Goal: Navigation & Orientation: Find specific page/section

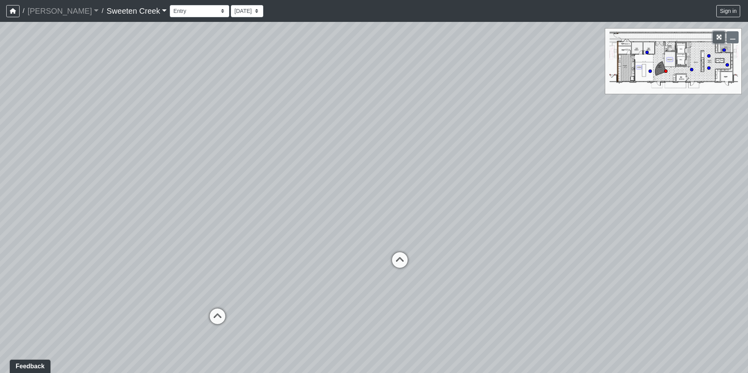
click at [716, 37] on icon "button" at bounding box center [718, 36] width 5 height 5
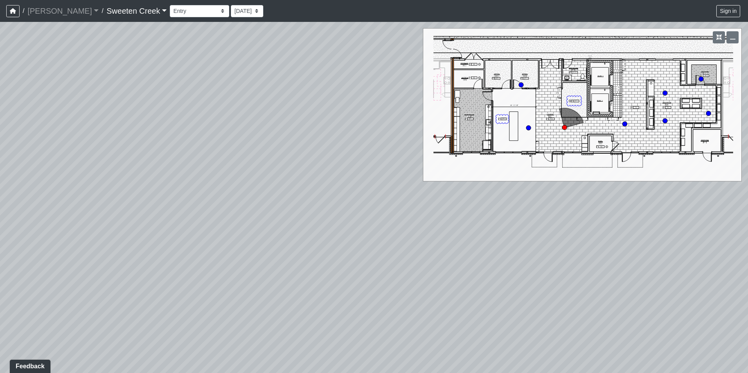
drag, startPoint x: 447, startPoint y: 274, endPoint x: -188, endPoint y: 362, distance: 641.4
click at [0, 362] on html "/ [PERSON_NAME] Loading... / Sweeten Creek Sweeten Creek Loading... [GEOGRAPHIC…" at bounding box center [374, 186] width 748 height 373
drag, startPoint x: 388, startPoint y: 282, endPoint x: 104, endPoint y: 257, distance: 285.5
click at [104, 257] on div "Loading... Office Loading... Reception Loading... Mailroom - Elevator Lobby" at bounding box center [374, 197] width 748 height 351
click at [723, 36] on button "button" at bounding box center [719, 37] width 12 height 12
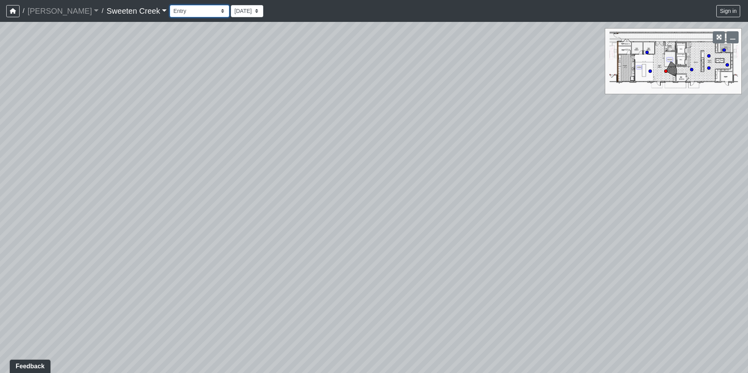
click at [170, 7] on select "Bistro Fitness - Hobby Booth Seating Counter Dining Dining 2 Elevators Elevator…" at bounding box center [199, 11] width 59 height 12
click at [170, 5] on select "Bistro Fitness - Hobby Booth Seating Counter Dining Dining 2 Elevators Elevator…" at bounding box center [199, 11] width 59 height 12
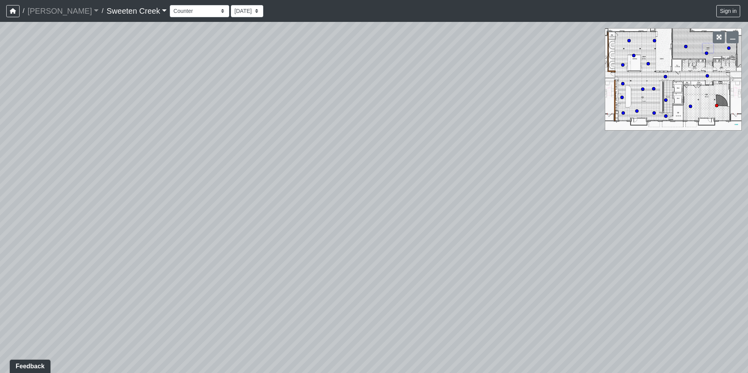
drag, startPoint x: 343, startPoint y: 198, endPoint x: 118, endPoint y: 197, distance: 225.3
click at [118, 197] on div "Loading... Office Loading... Reception Loading... Mailroom - Elevator Lobby Loa…" at bounding box center [374, 197] width 748 height 351
drag, startPoint x: 448, startPoint y: 250, endPoint x: -192, endPoint y: 223, distance: 640.2
click at [0, 223] on html "/ [PERSON_NAME] Loading... / Sweeten Creek Sweeten Creek Loading... [GEOGRAPHIC…" at bounding box center [374, 186] width 748 height 373
click at [718, 40] on icon "button" at bounding box center [718, 36] width 5 height 5
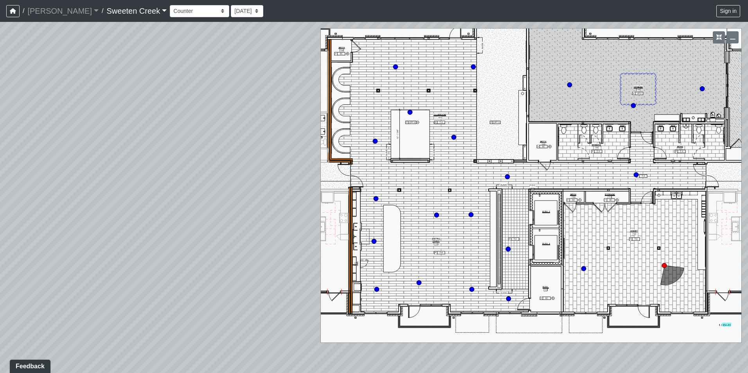
drag, startPoint x: 596, startPoint y: 94, endPoint x: 587, endPoint y: 94, distance: 8.6
click at [587, 94] on div "Loading... Office Loading... Reception Loading... Mailroom - Elevator Lobby Loa…" at bounding box center [374, 197] width 748 height 351
click at [663, 263] on icon at bounding box center [664, 265] width 5 height 5
click at [175, 13] on select "Bistro Fitness - Hobby Booth Seating Counter Dining Dining 2 Elevators Elevator…" at bounding box center [199, 11] width 59 height 12
click at [170, 5] on select "Bistro Fitness - Hobby Booth Seating Counter Dining Dining 2 Elevators Elevator…" at bounding box center [199, 11] width 59 height 12
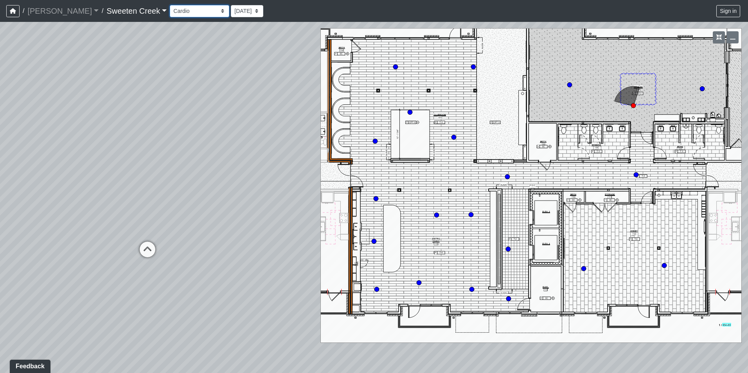
click at [170, 13] on select "Bistro Fitness - Hobby Booth Seating Counter Dining Dining 2 Elevators Elevator…" at bounding box center [199, 11] width 59 height 12
click at [170, 5] on select "Bistro Fitness - Hobby Booth Seating Counter Dining Dining 2 Elevators Elevator…" at bounding box center [199, 11] width 59 height 12
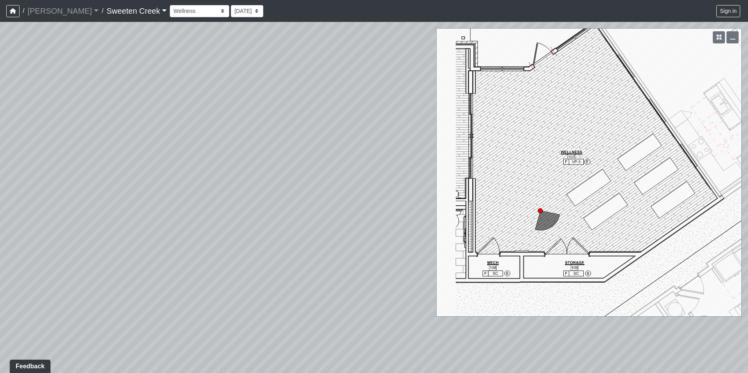
drag, startPoint x: 356, startPoint y: 245, endPoint x: 114, endPoint y: 260, distance: 242.6
click at [114, 260] on div "Loading... Office Loading... Reception Loading... Mailroom - Elevator Lobby Loa…" at bounding box center [374, 197] width 748 height 351
click at [175, 16] on select "Bistro Fitness - Hobby Booth Seating Counter Dining Dining 2 Elevators Elevator…" at bounding box center [199, 11] width 59 height 12
click at [720, 34] on icon "button" at bounding box center [718, 36] width 5 height 5
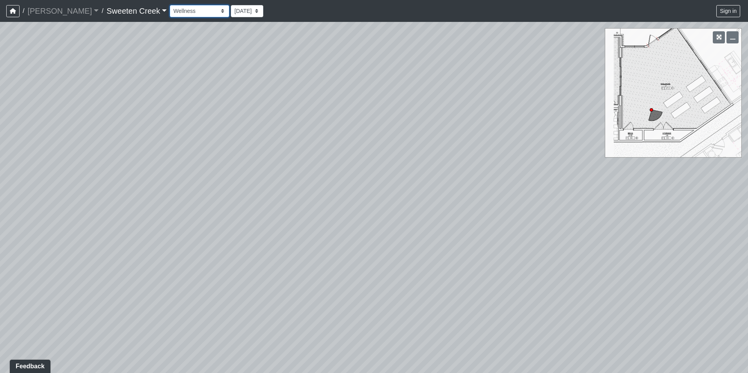
click at [177, 8] on select "Bistro Fitness - Hobby Booth Seating Counter Dining Dining 2 Elevators Elevator…" at bounding box center [199, 11] width 59 height 12
click at [170, 5] on select "Bistro Fitness - Hobby Booth Seating Counter Dining Dining 2 Elevators Elevator…" at bounding box center [199, 11] width 59 height 12
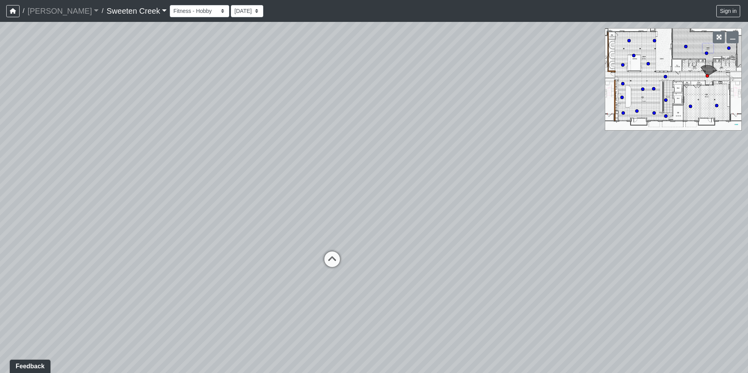
drag, startPoint x: 477, startPoint y: 183, endPoint x: 400, endPoint y: 188, distance: 76.8
click at [400, 188] on div "Loading... Office Loading... Reception Loading... Mailroom - Elevator Lobby Loa…" at bounding box center [374, 197] width 748 height 351
drag, startPoint x: 467, startPoint y: 248, endPoint x: 69, endPoint y: 309, distance: 402.4
click at [69, 309] on div "Loading... Office Loading... Reception Loading... Mailroom - Elevator Lobby Loa…" at bounding box center [374, 197] width 748 height 351
drag, startPoint x: 477, startPoint y: 234, endPoint x: 102, endPoint y: 234, distance: 375.2
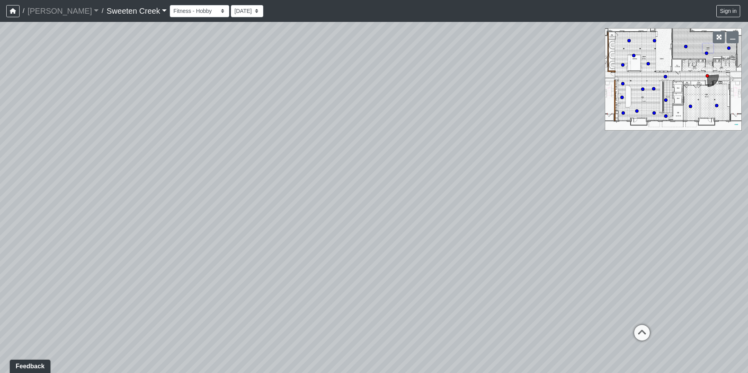
click at [102, 234] on div "Loading... Office Loading... Reception Loading... Mailroom - Elevator Lobby Loa…" at bounding box center [374, 197] width 748 height 351
click at [642, 334] on icon at bounding box center [641, 336] width 23 height 23
drag, startPoint x: 502, startPoint y: 280, endPoint x: 49, endPoint y: 192, distance: 461.5
click at [49, 192] on div "Loading... Office Loading... Reception Loading... Mailroom - Elevator Lobby Loa…" at bounding box center [374, 197] width 748 height 351
click at [170, 5] on select "Bistro Fitness - Hobby Booth Seating Counter Dining Dining 2 Elevators Elevator…" at bounding box center [199, 11] width 59 height 12
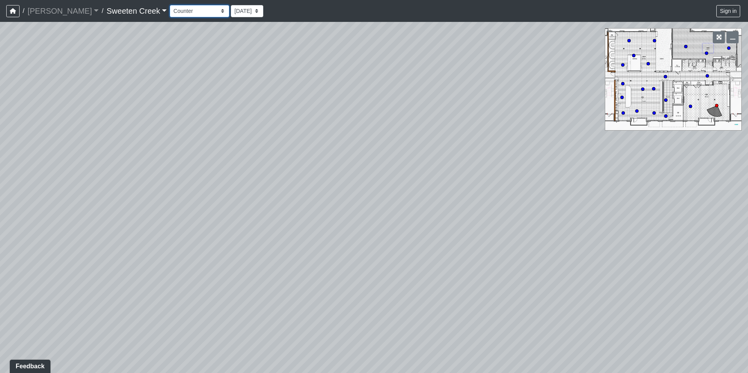
click at [170, 5] on select "Bistro Fitness - Hobby Booth Seating Counter Dining Dining 2 Elevators Elevator…" at bounding box center [199, 11] width 59 height 12
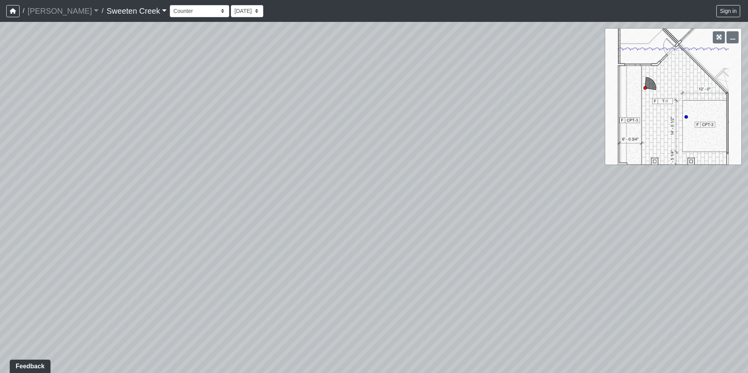
drag, startPoint x: 512, startPoint y: 133, endPoint x: -438, endPoint y: 178, distance: 950.9
click at [0, 178] on html "/ [PERSON_NAME] Loading... / Sweeten Creek Sweeten Creek Loading... [GEOGRAPHIC…" at bounding box center [374, 186] width 748 height 373
drag, startPoint x: 583, startPoint y: 275, endPoint x: 35, endPoint y: 176, distance: 556.7
click at [35, 176] on div "Loading... Office Loading... Reception Loading... Mailroom - Elevator Lobby Loa…" at bounding box center [374, 197] width 748 height 351
click at [687, 117] on circle at bounding box center [686, 116] width 3 height 3
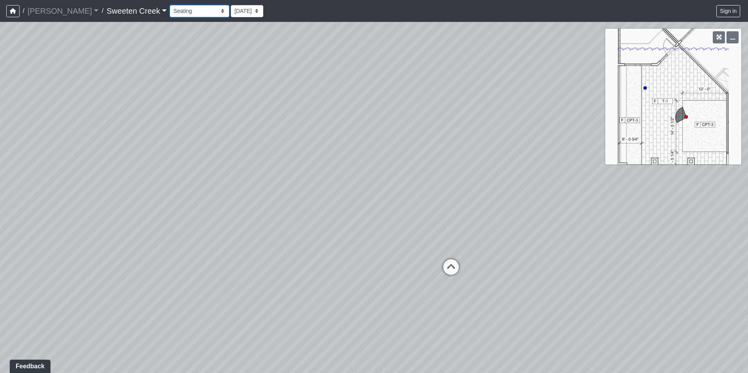
click at [170, 9] on select "Bistro Fitness - Hobby Booth Seating Counter Dining Dining 2 Elevators Elevator…" at bounding box center [199, 11] width 59 height 12
click at [170, 5] on select "Bistro Fitness - Hobby Booth Seating Counter Dining Dining 2 Elevators Elevator…" at bounding box center [199, 11] width 59 height 12
select select "1QVtRjyM1orE5pKiq1FaV1"
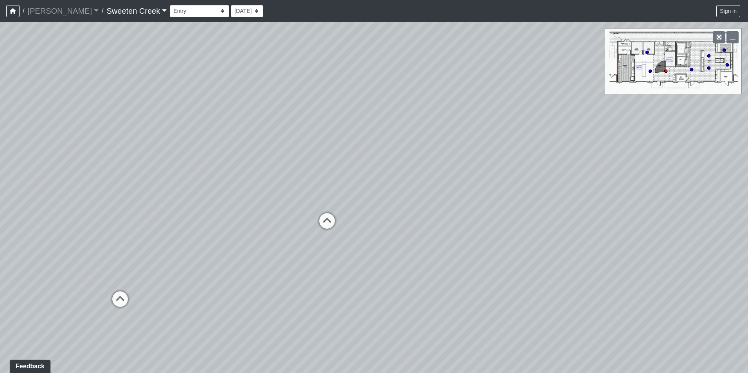
drag, startPoint x: 482, startPoint y: 258, endPoint x: 223, endPoint y: 210, distance: 263.9
click at [223, 210] on div "Loading... Office Loading... Reception Loading... Mailroom - Elevator Lobby Loa…" at bounding box center [374, 197] width 748 height 351
drag, startPoint x: 450, startPoint y: 267, endPoint x: 475, endPoint y: 223, distance: 50.5
click at [475, 223] on div "Loading... Office Loading... Reception Loading... Mailroom - Elevator Lobby Loa…" at bounding box center [374, 197] width 748 height 351
click at [178, 15] on select "Bistro Fitness - Hobby Booth Seating Counter Dining Dining 2 Elevators Elevator…" at bounding box center [199, 11] width 59 height 12
